Goal: Task Accomplishment & Management: Manage account settings

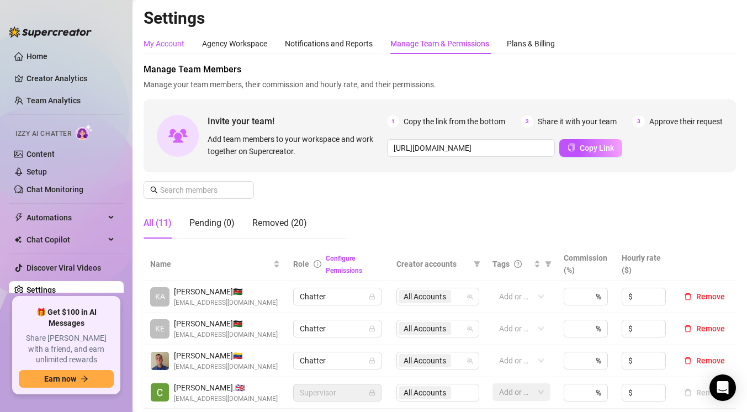
click at [167, 40] on div "My Account" at bounding box center [164, 44] width 41 height 12
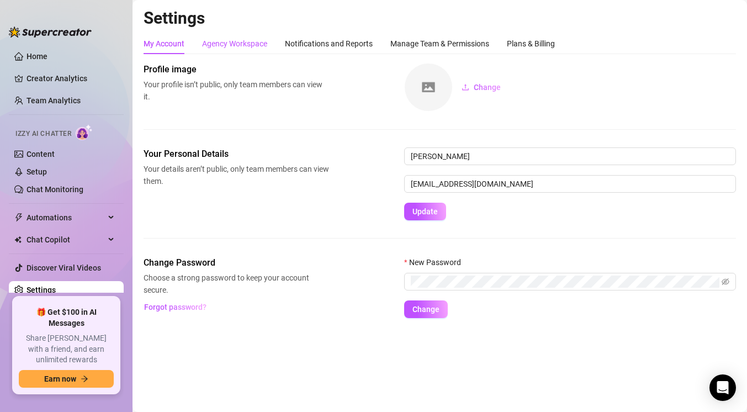
click at [227, 44] on div "Agency Workspace" at bounding box center [234, 44] width 65 height 12
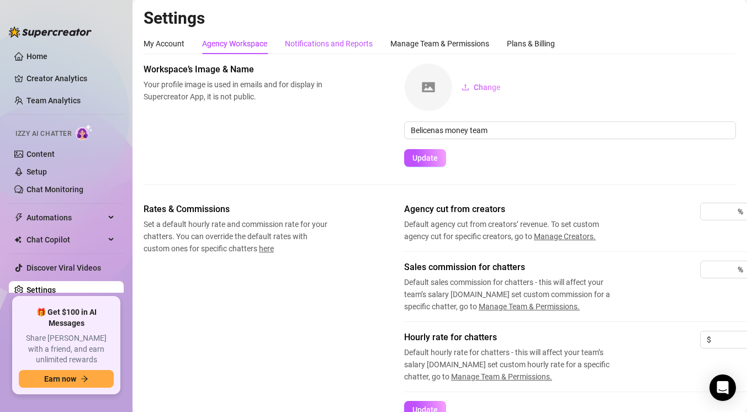
click at [324, 45] on div "Notifications and Reports" at bounding box center [329, 44] width 88 height 12
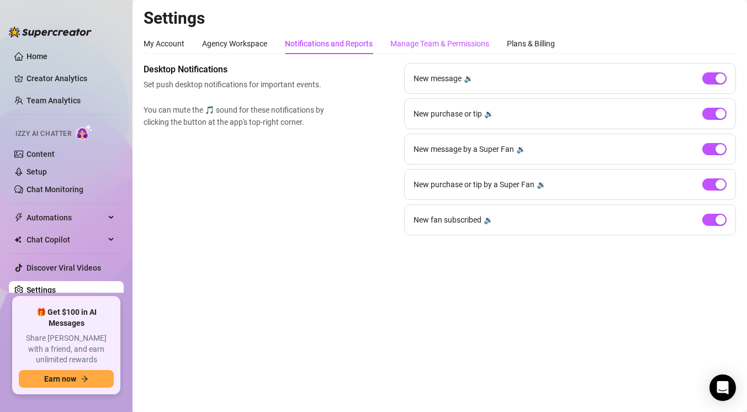
click at [436, 40] on div "Manage Team & Permissions" at bounding box center [439, 44] width 99 height 12
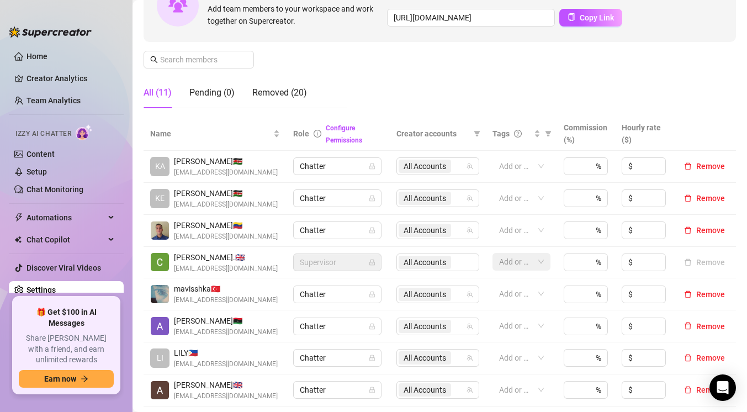
scroll to position [133, 0]
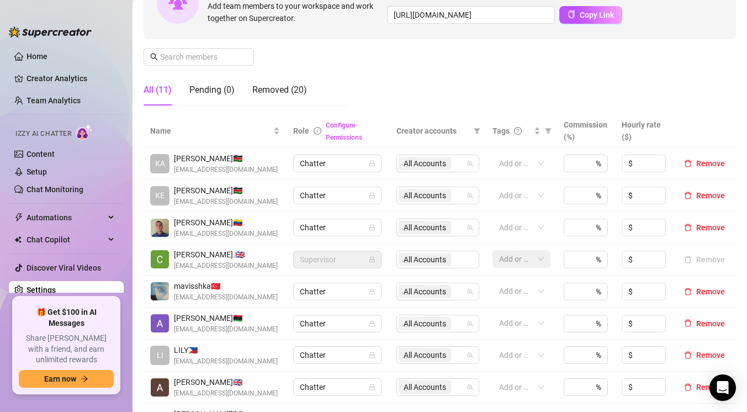
click at [338, 138] on link "Configure Permissions" at bounding box center [344, 131] width 36 height 20
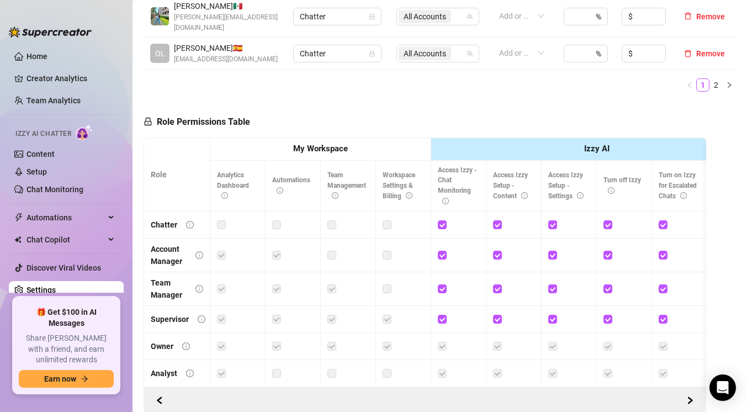
scroll to position [579, 0]
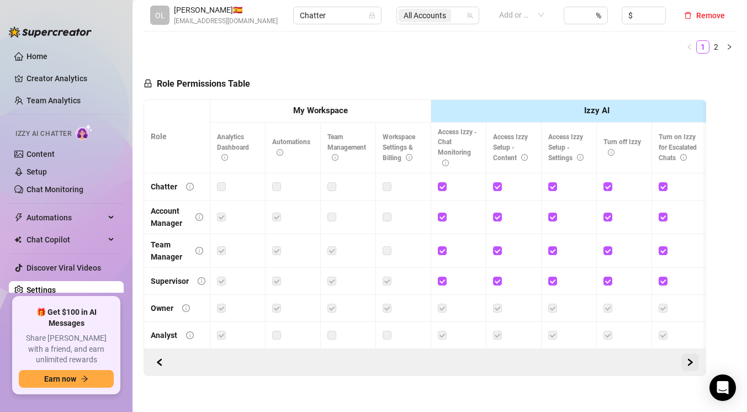
click at [690, 358] on icon "right" at bounding box center [690, 362] width 8 height 8
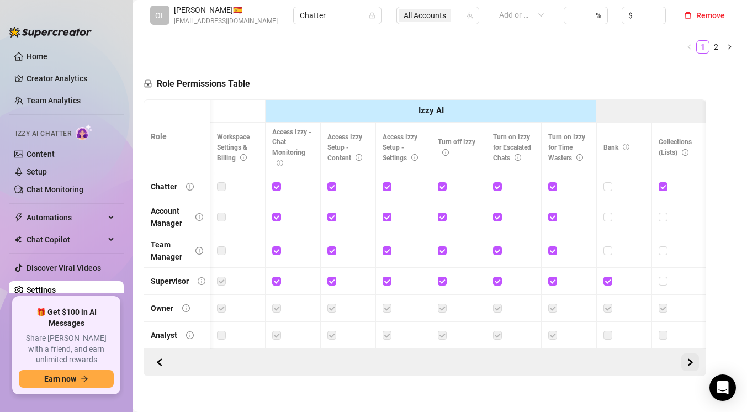
click at [690, 358] on icon "right" at bounding box center [690, 362] width 8 height 8
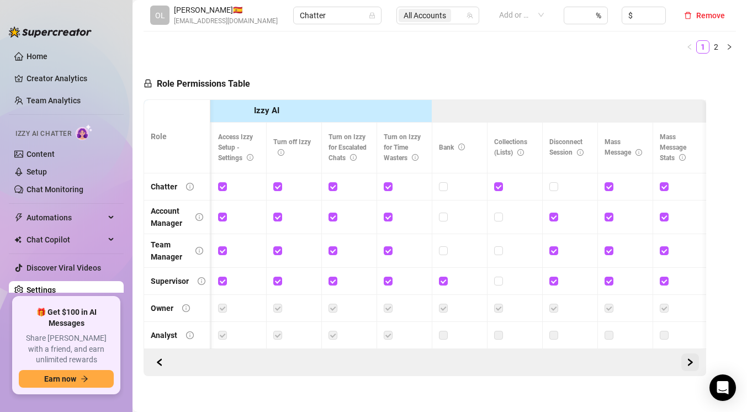
scroll to position [0, 331]
click at [696, 353] on button "button" at bounding box center [690, 362] width 18 height 18
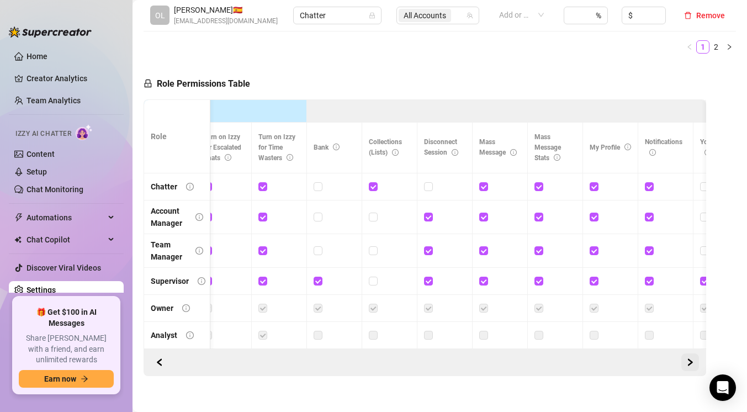
scroll to position [0, 497]
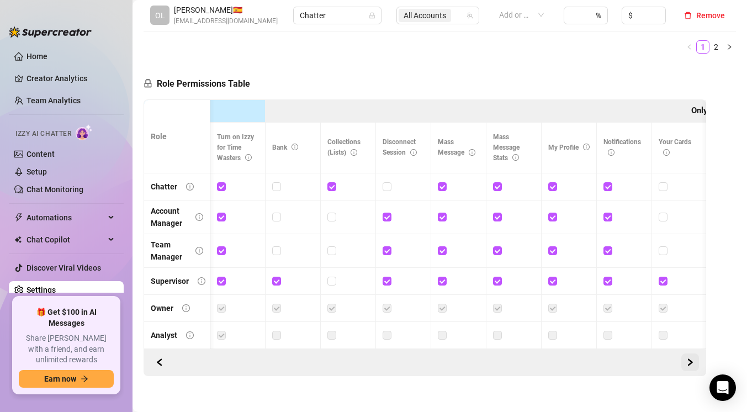
click at [696, 353] on button "button" at bounding box center [690, 362] width 18 height 18
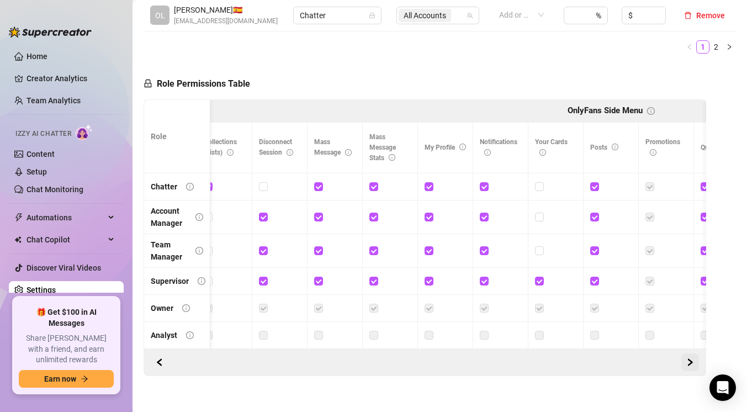
scroll to position [0, 663]
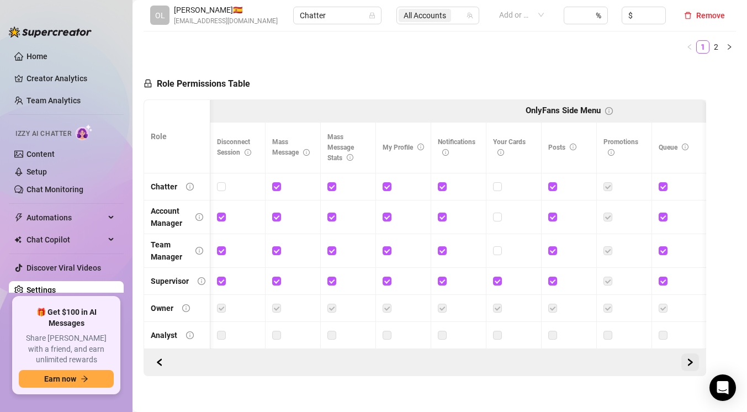
click at [696, 353] on button "button" at bounding box center [690, 362] width 18 height 18
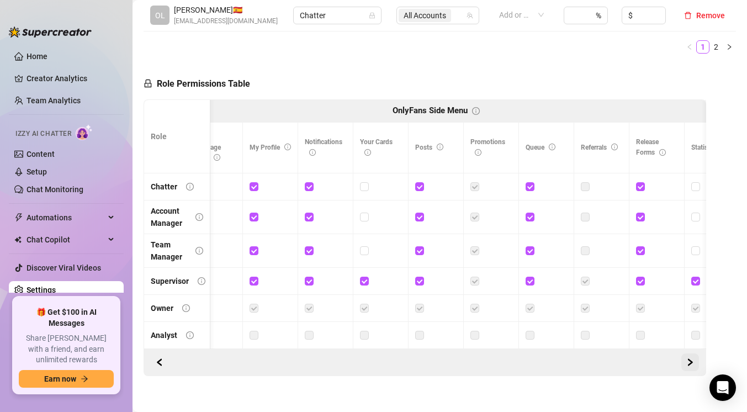
scroll to position [0, 828]
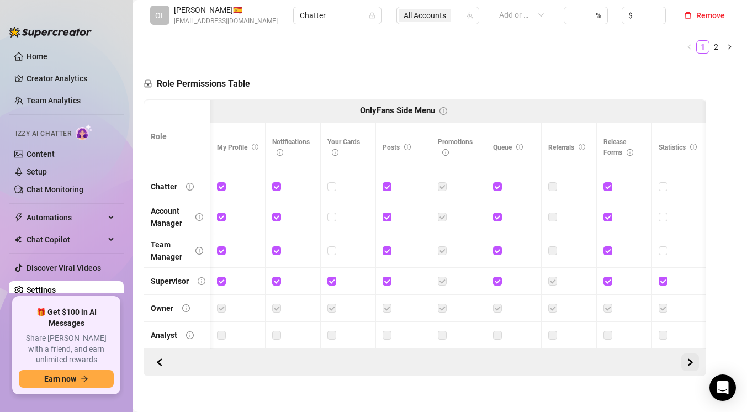
click at [696, 353] on button "button" at bounding box center [690, 362] width 18 height 18
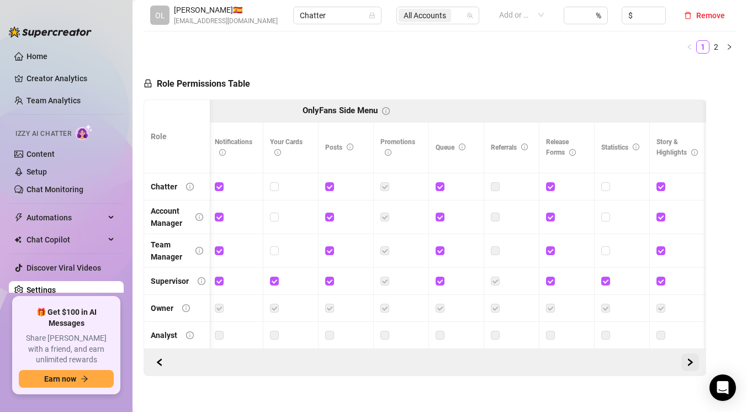
scroll to position [0, 0]
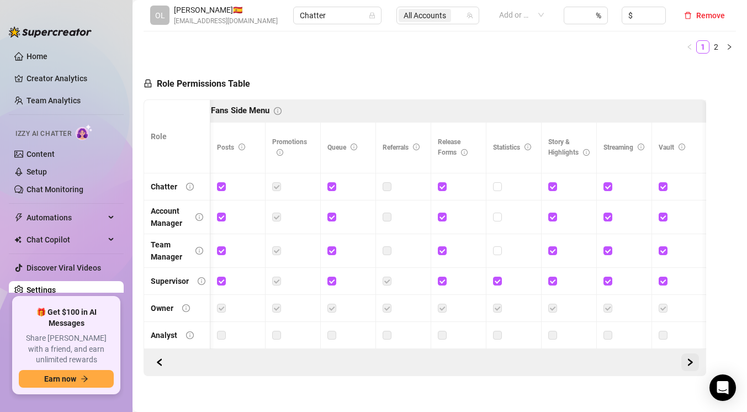
click at [696, 353] on button "button" at bounding box center [690, 362] width 18 height 18
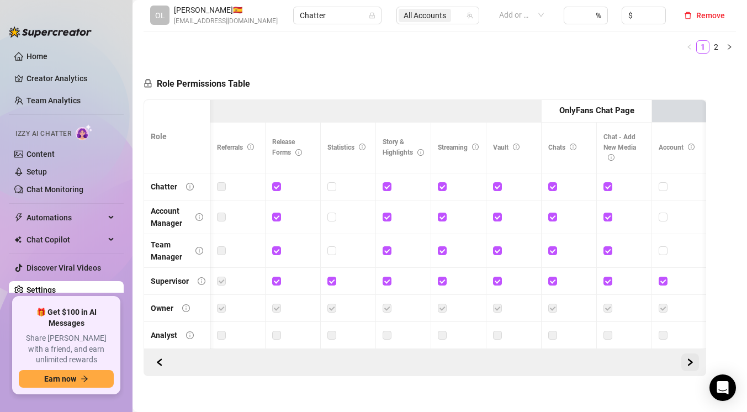
click at [696, 353] on button "button" at bounding box center [690, 362] width 18 height 18
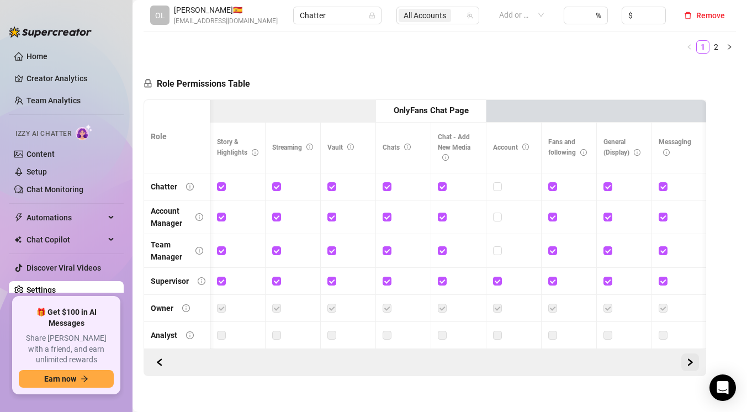
click at [696, 353] on button "button" at bounding box center [690, 362] width 18 height 18
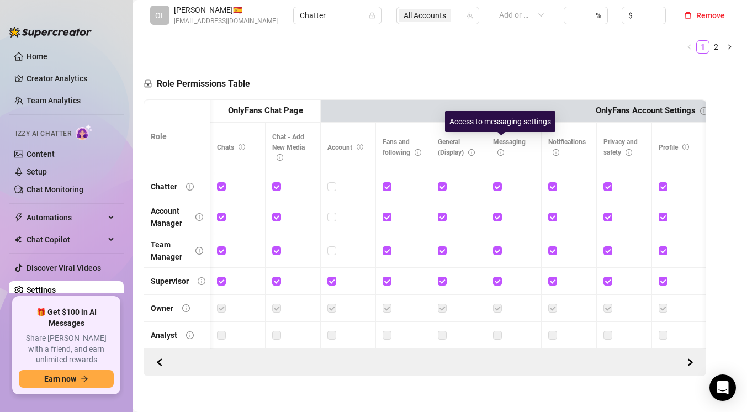
click at [499, 149] on icon "info-circle" at bounding box center [501, 152] width 7 height 7
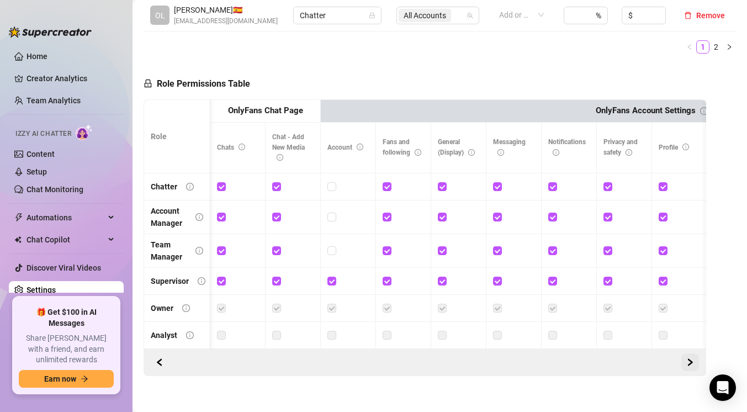
click at [691, 359] on icon "right" at bounding box center [691, 362] width 4 height 7
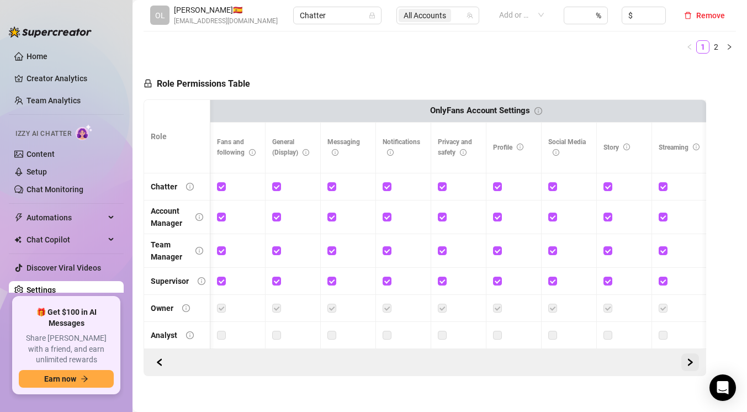
click at [691, 359] on icon "right" at bounding box center [691, 362] width 4 height 7
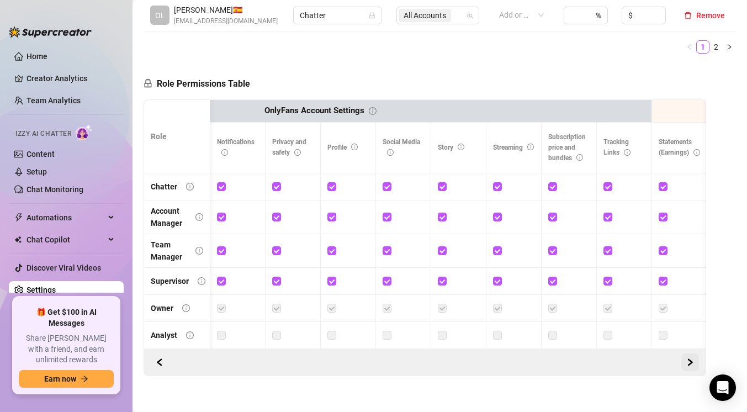
click at [691, 359] on icon "right" at bounding box center [691, 362] width 4 height 7
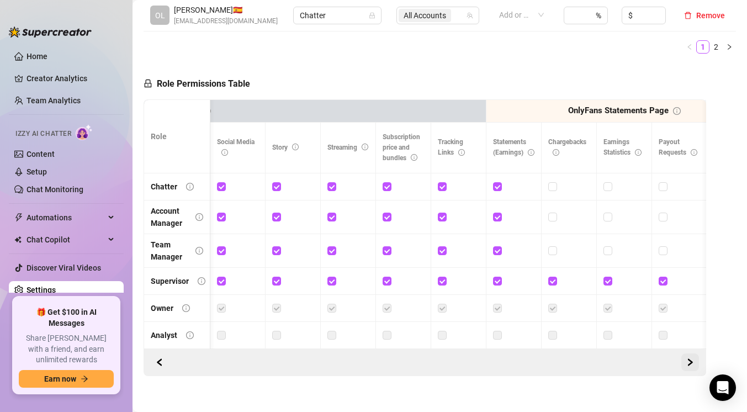
click at [692, 358] on icon "right" at bounding box center [690, 362] width 8 height 8
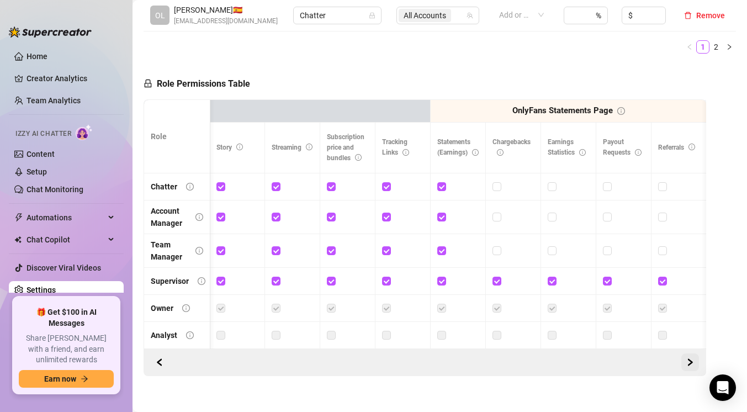
click at [692, 358] on icon "right" at bounding box center [690, 362] width 8 height 8
click at [157, 358] on icon "left" at bounding box center [160, 362] width 8 height 8
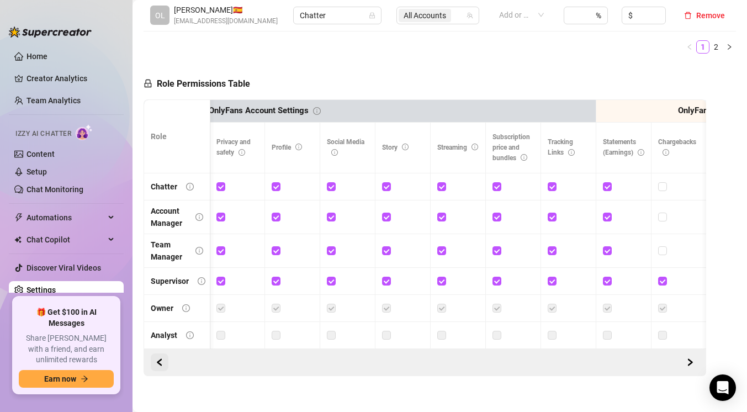
click at [160, 358] on icon "left" at bounding box center [160, 362] width 8 height 8
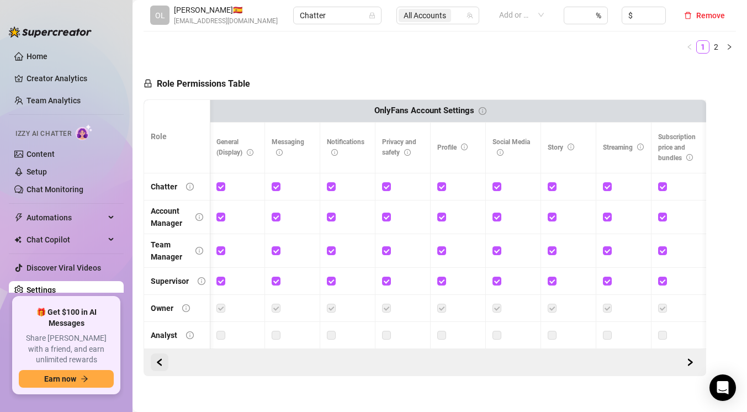
click at [160, 358] on icon "left" at bounding box center [160, 362] width 8 height 8
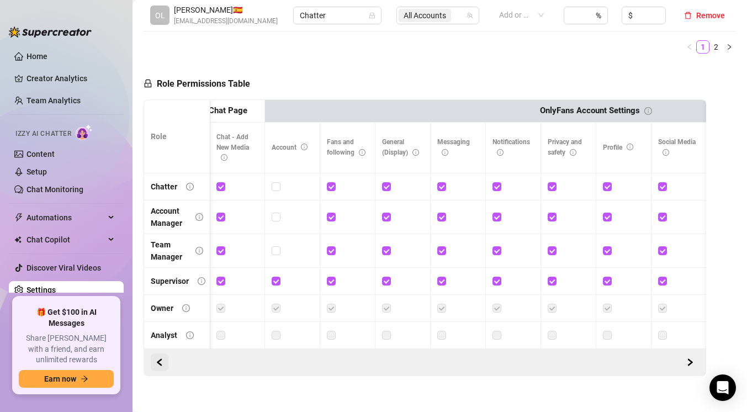
click at [158, 358] on icon "left" at bounding box center [160, 362] width 8 height 8
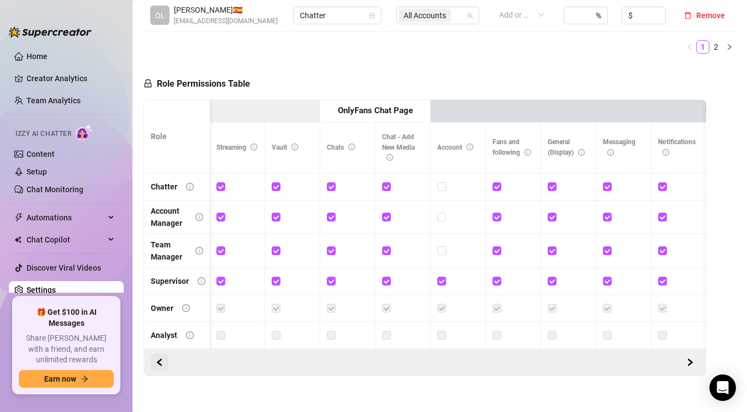
click at [158, 358] on icon "left" at bounding box center [160, 362] width 8 height 8
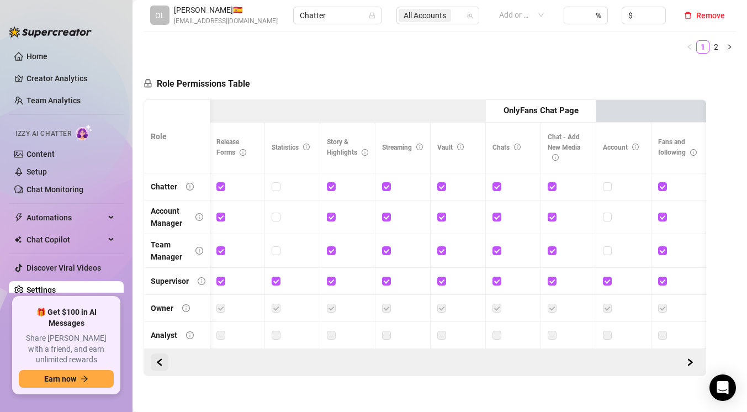
click at [158, 358] on icon "left" at bounding box center [160, 362] width 8 height 8
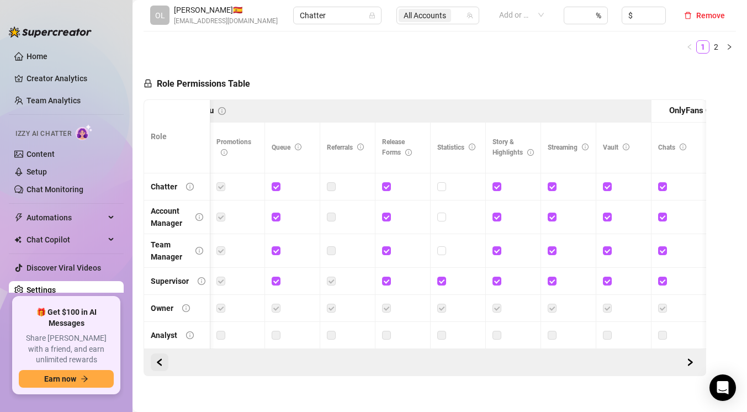
click at [156, 357] on button "button" at bounding box center [160, 362] width 18 height 18
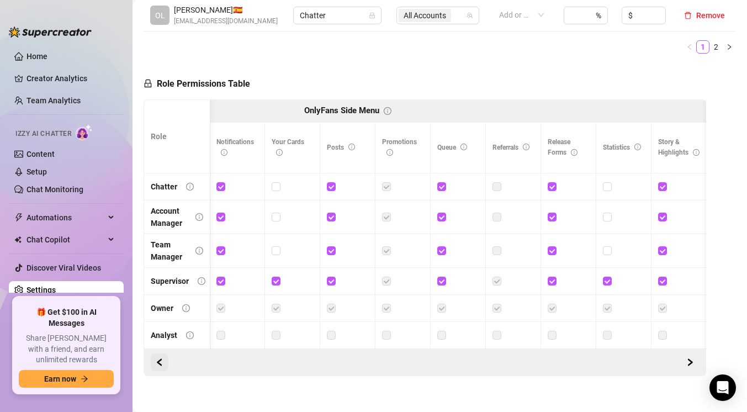
click at [156, 357] on button "button" at bounding box center [160, 362] width 18 height 18
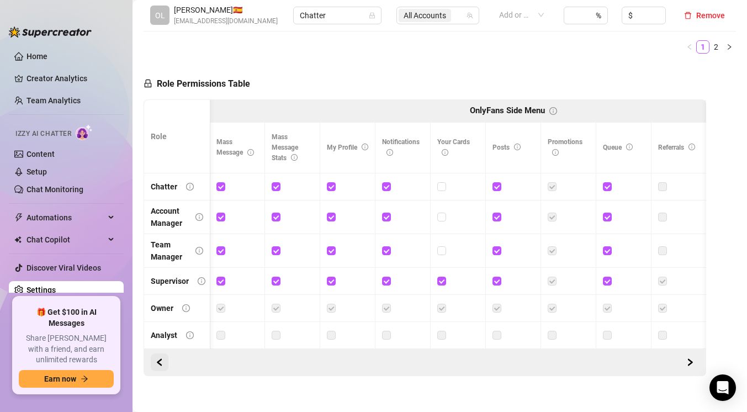
click at [156, 357] on button "button" at bounding box center [160, 362] width 18 height 18
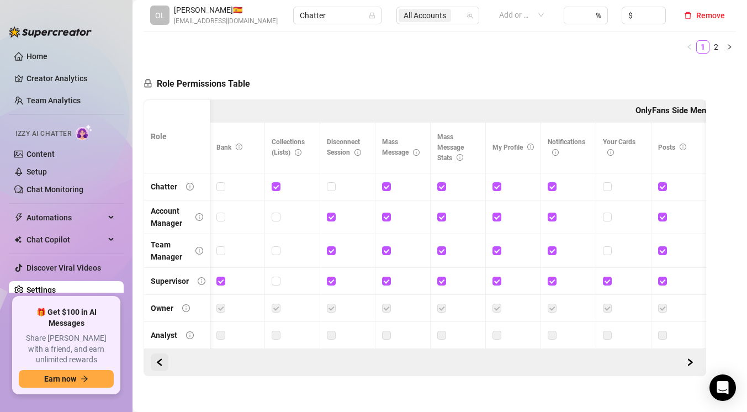
click at [156, 357] on button "button" at bounding box center [160, 362] width 18 height 18
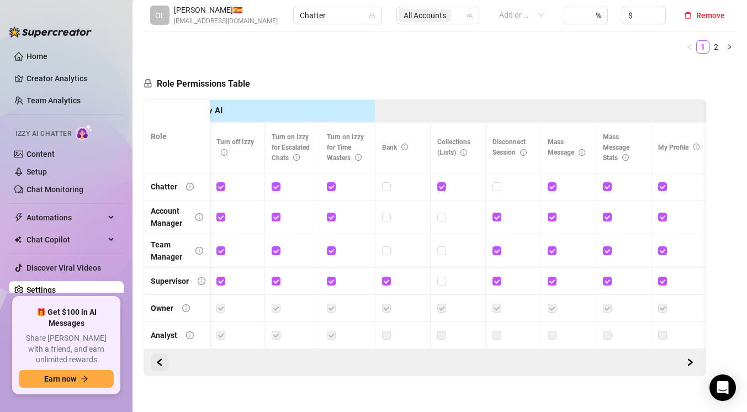
click at [156, 357] on button "button" at bounding box center [160, 362] width 18 height 18
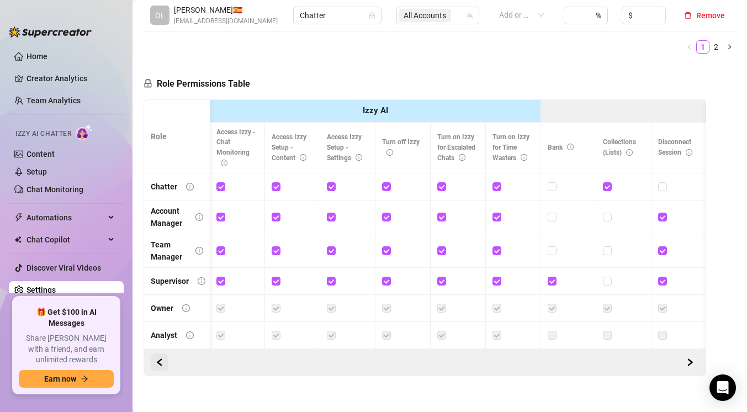
click at [156, 357] on button "button" at bounding box center [160, 362] width 18 height 18
